Goal: Information Seeking & Learning: Learn about a topic

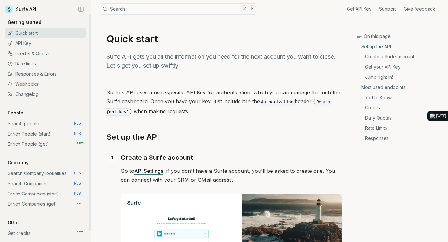
click at [26, 53] on link "Credits & Quotas" at bounding box center [45, 54] width 81 height 10
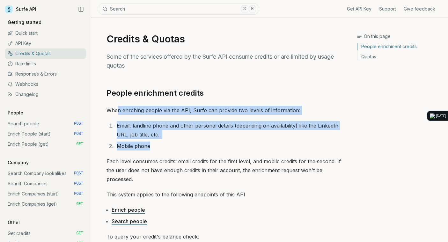
drag, startPoint x: 118, startPoint y: 108, endPoint x: 205, endPoint y: 142, distance: 93.6
click at [205, 142] on li "Mobile phone" at bounding box center [228, 146] width 227 height 9
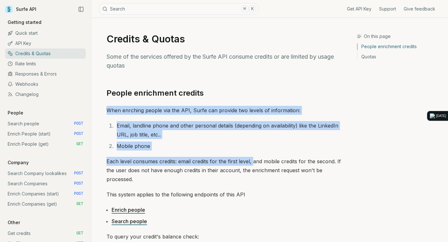
drag, startPoint x: 138, startPoint y: 102, endPoint x: 252, endPoint y: 164, distance: 130.5
click at [252, 164] on p "Each level consumes credits: email credits for the first level, and mobile cred…" at bounding box center [224, 170] width 235 height 27
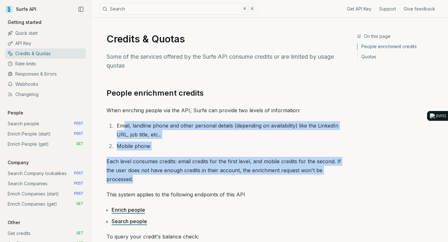
drag, startPoint x: 125, startPoint y: 126, endPoint x: 227, endPoint y: 181, distance: 116.2
click at [227, 181] on p "Each level consumes credits: email credits for the first level, and mobile cred…" at bounding box center [224, 170] width 235 height 27
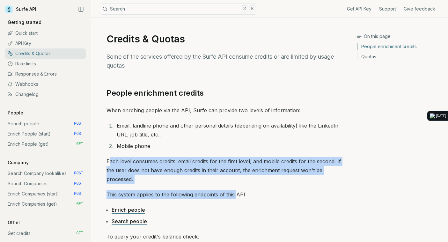
drag, startPoint x: 108, startPoint y: 160, endPoint x: 237, endPoint y: 196, distance: 134.2
click at [237, 196] on p "This system applies to the following endpoints of this API" at bounding box center [224, 194] width 235 height 9
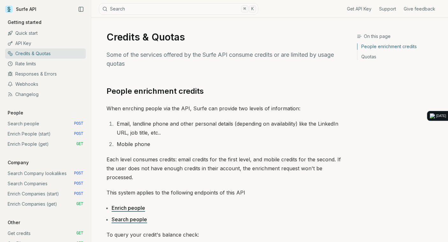
scroll to position [3, 0]
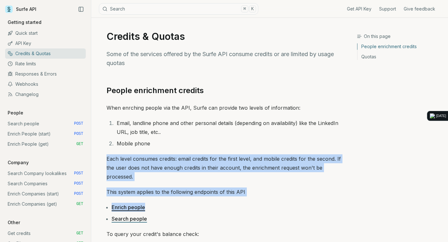
drag, startPoint x: 117, startPoint y: 155, endPoint x: 288, endPoint y: 208, distance: 179.5
click at [288, 208] on li "Enrich people" at bounding box center [227, 207] width 230 height 9
drag, startPoint x: 280, startPoint y: 205, endPoint x: 125, endPoint y: 145, distance: 166.3
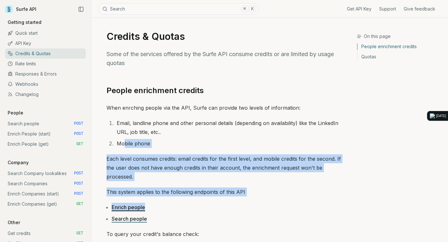
click at [125, 144] on li "Mobile phone" at bounding box center [228, 143] width 227 height 9
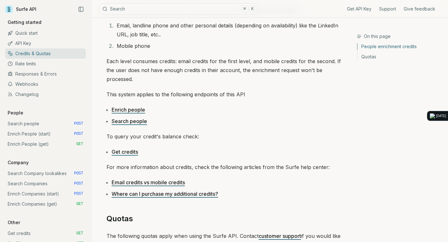
scroll to position [104, 0]
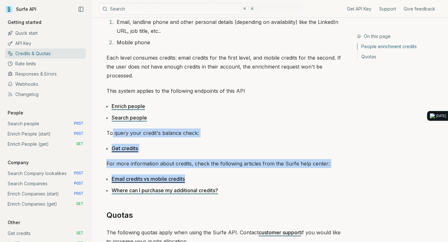
drag, startPoint x: 112, startPoint y: 136, endPoint x: 228, endPoint y: 177, distance: 123.8
click at [228, 177] on div "People enrichment credits When enrching people via the API, Surfe can provide t…" at bounding box center [224, 201] width 235 height 435
click at [228, 177] on li "Email credits vs mobile credits" at bounding box center [227, 179] width 230 height 9
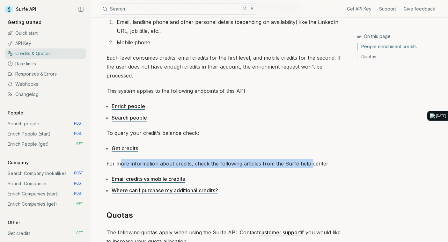
drag, startPoint x: 122, startPoint y: 162, endPoint x: 309, endPoint y: 162, distance: 187.0
click at [309, 162] on p "For more information about credits, check the following articles from the Surfe…" at bounding box center [224, 163] width 235 height 9
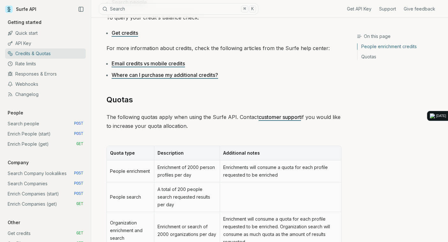
scroll to position [234, 0]
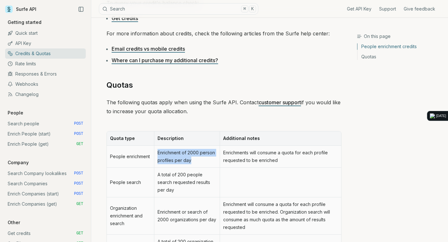
drag, startPoint x: 157, startPoint y: 153, endPoint x: 205, endPoint y: 165, distance: 49.5
click at [205, 165] on td "Enrichment of 2000 person profiles per day" at bounding box center [187, 157] width 66 height 22
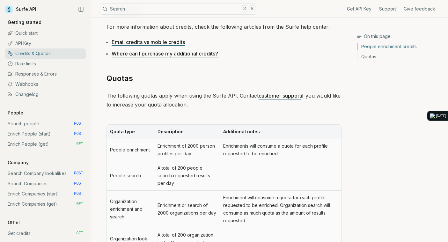
scroll to position [241, 0]
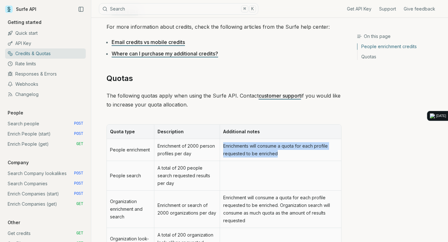
drag, startPoint x: 223, startPoint y: 144, endPoint x: 324, endPoint y: 158, distance: 101.5
click at [324, 158] on td "Enrichments will consume a quota for each profile requested to be enriched" at bounding box center [281, 150] width 122 height 22
drag, startPoint x: 291, startPoint y: 156, endPoint x: 218, endPoint y: 144, distance: 74.7
click at [218, 144] on tr "People enrichment Enrichment of 2000 person profiles per day Enrichments will c…" at bounding box center [224, 150] width 235 height 22
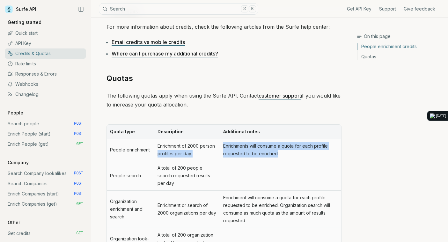
click at [218, 144] on td "Enrichment of 2000 person profiles per day" at bounding box center [187, 150] width 66 height 22
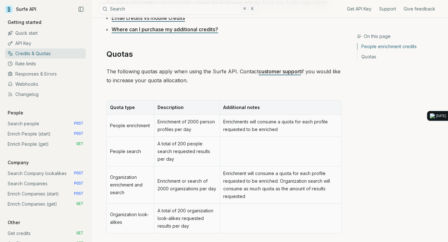
scroll to position [276, 0]
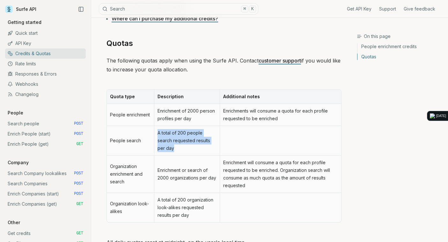
drag, startPoint x: 180, startPoint y: 147, endPoint x: 159, endPoint y: 131, distance: 27.1
click at [159, 131] on td "A total of 200 people search requested results per day" at bounding box center [187, 141] width 66 height 30
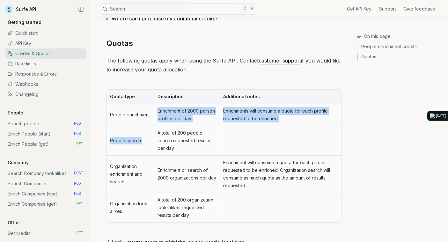
drag, startPoint x: 159, startPoint y: 109, endPoint x: 204, endPoint y: 129, distance: 48.6
click at [204, 129] on tbody "People enrichment Enrichment of 2000 person profiles per day Enrichments will c…" at bounding box center [224, 163] width 235 height 118
click at [204, 129] on td "A total of 200 people search requested results per day" at bounding box center [187, 141] width 66 height 30
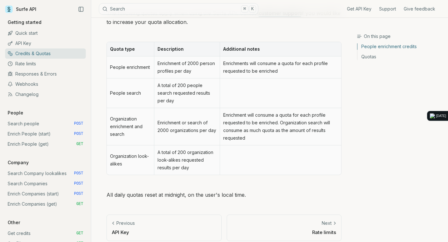
scroll to position [330, 0]
